Goal: Check status

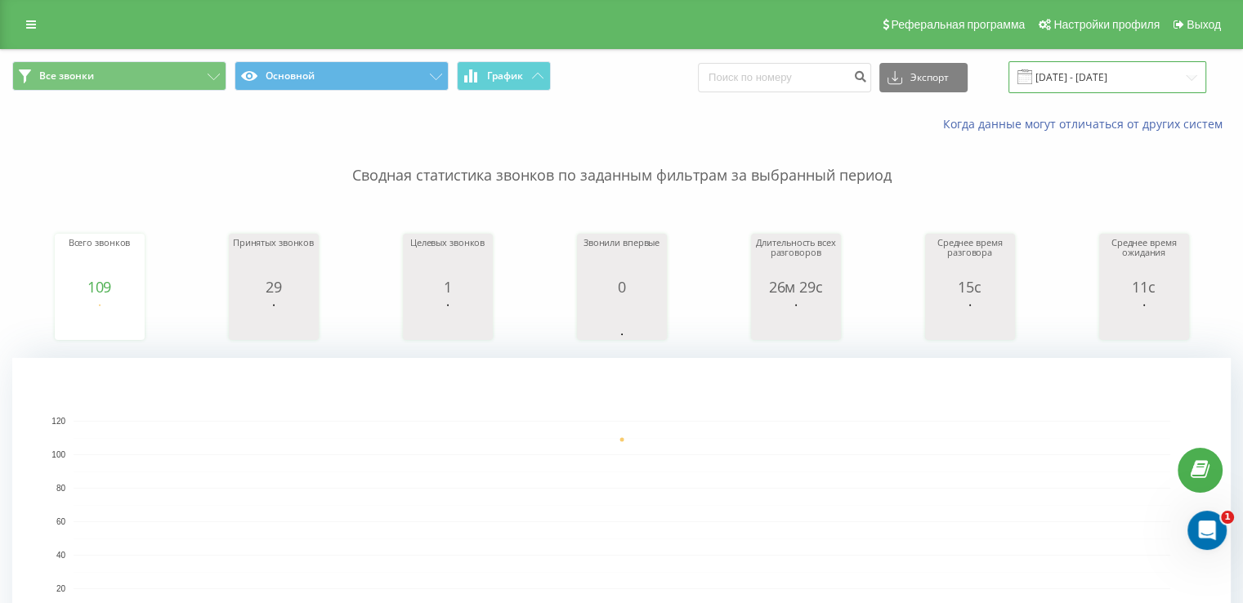
click at [1110, 78] on input "[DATE] - [DATE]" at bounding box center [1107, 77] width 198 height 32
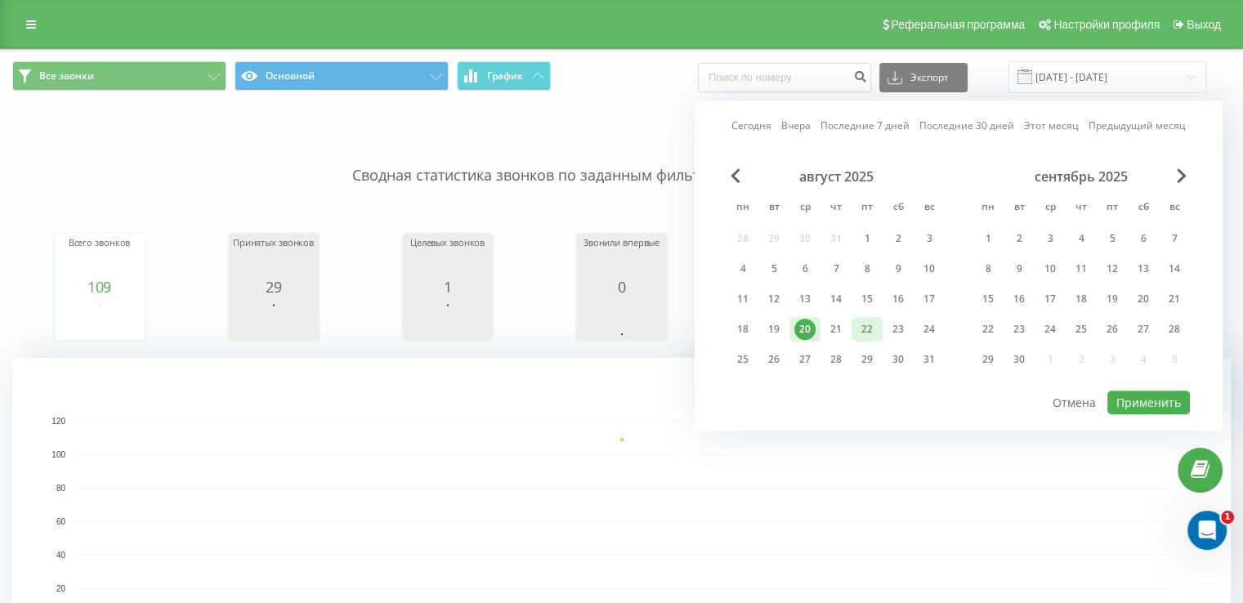
click at [867, 330] on div "22" at bounding box center [866, 329] width 21 height 21
click at [1147, 395] on button "Применить" at bounding box center [1148, 403] width 83 height 24
type input "22.08.2025 - 22.08.2025"
